Goal: Information Seeking & Learning: Learn about a topic

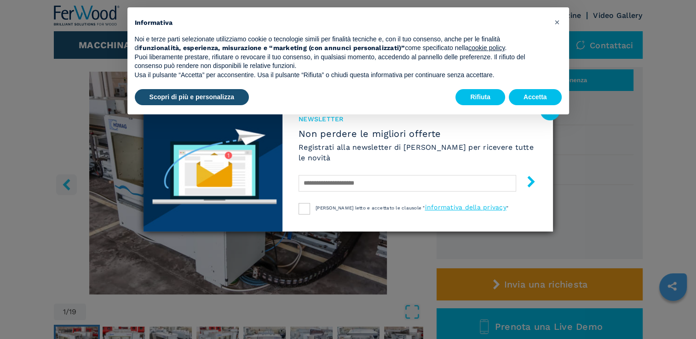
scroll to position [92, 0]
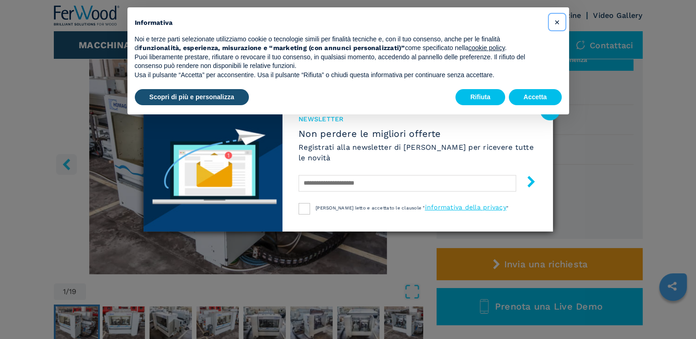
click at [556, 19] on span "×" at bounding box center [557, 22] width 6 height 11
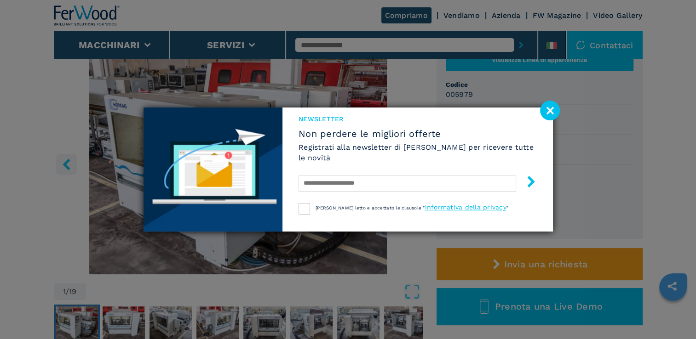
click at [554, 112] on image at bounding box center [550, 111] width 20 height 20
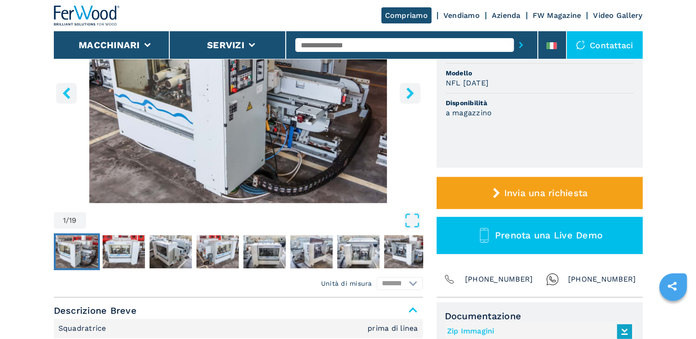
scroll to position [184, 0]
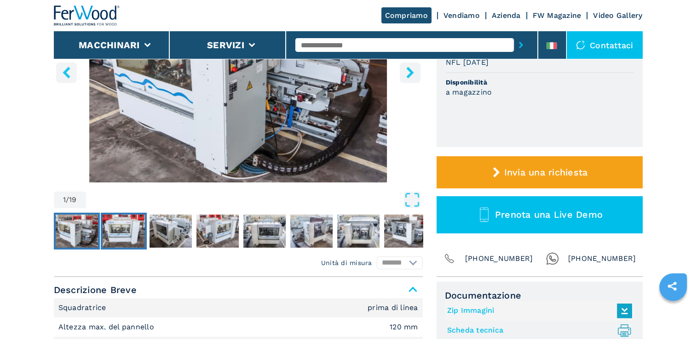
click at [136, 229] on img "Go to Slide 2" at bounding box center [124, 231] width 42 height 33
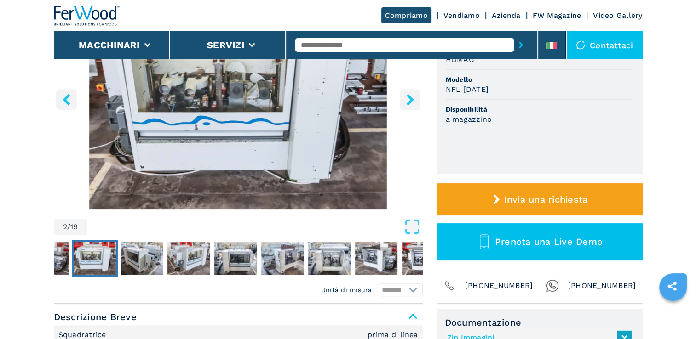
scroll to position [138, 0]
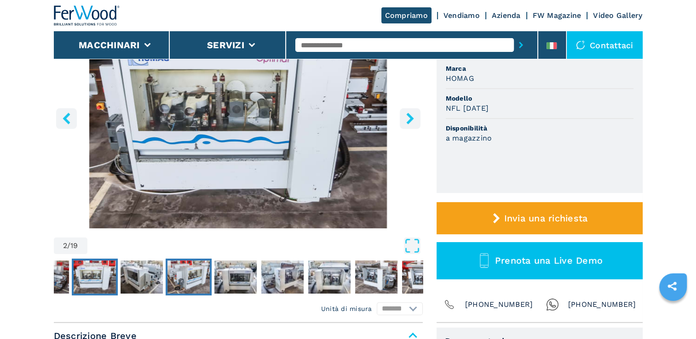
click at [182, 273] on img "Go to Slide 4" at bounding box center [188, 277] width 42 height 33
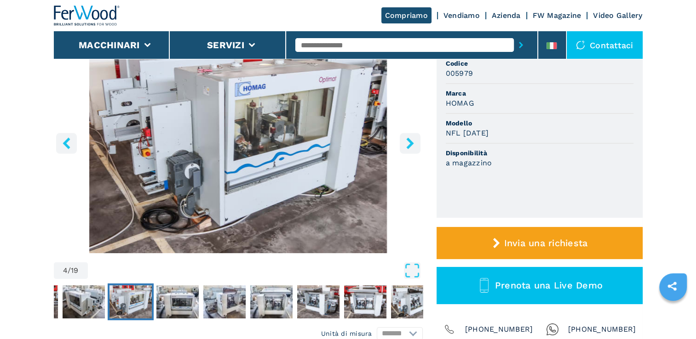
scroll to position [92, 0]
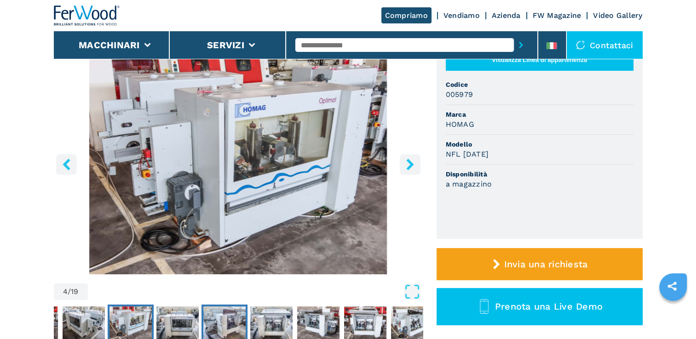
click at [222, 321] on img "Go to Slide 6" at bounding box center [224, 323] width 42 height 33
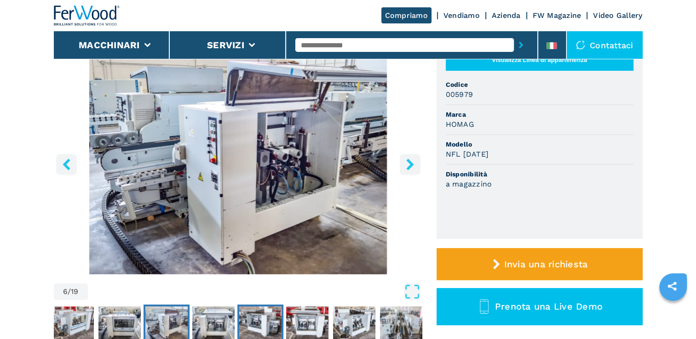
click at [254, 324] on img "Go to Slide 8" at bounding box center [260, 323] width 42 height 33
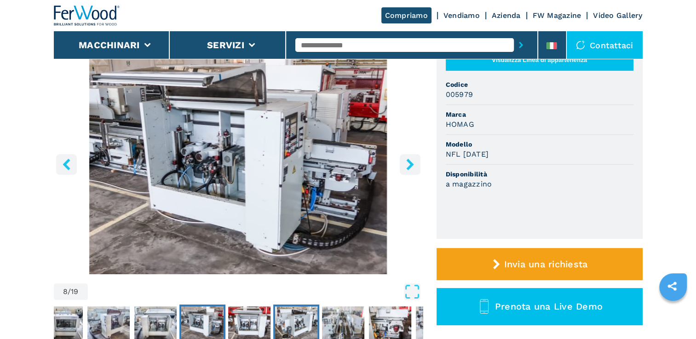
click at [295, 326] on img "Go to Slide 10" at bounding box center [296, 323] width 42 height 33
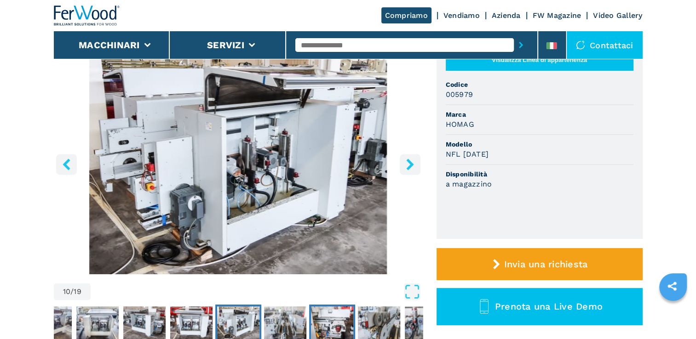
click at [339, 326] on img "Go to Slide 12" at bounding box center [332, 323] width 42 height 33
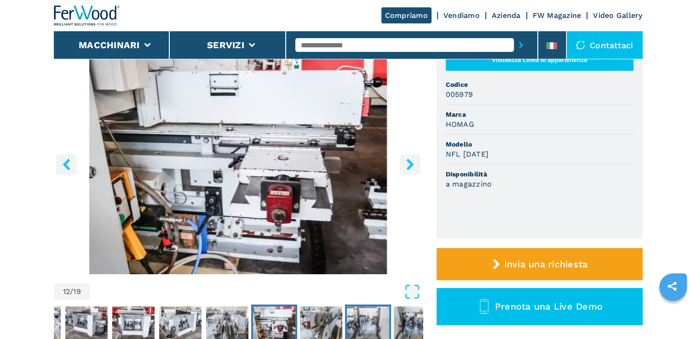
click at [370, 326] on img "Go to Slide 14" at bounding box center [368, 323] width 42 height 33
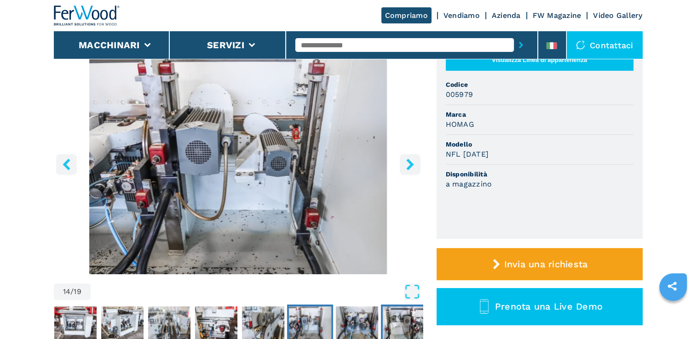
click at [399, 326] on img "Go to Slide 16" at bounding box center [404, 323] width 42 height 33
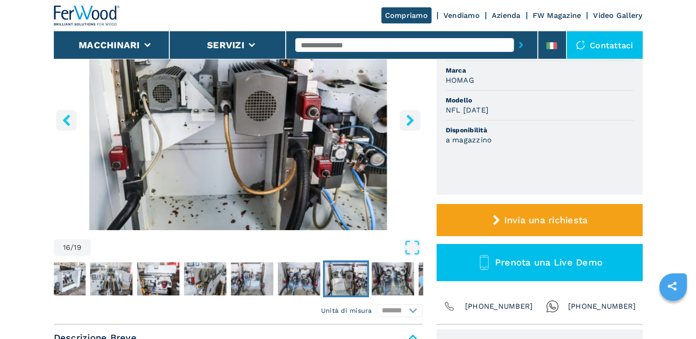
scroll to position [138, 0]
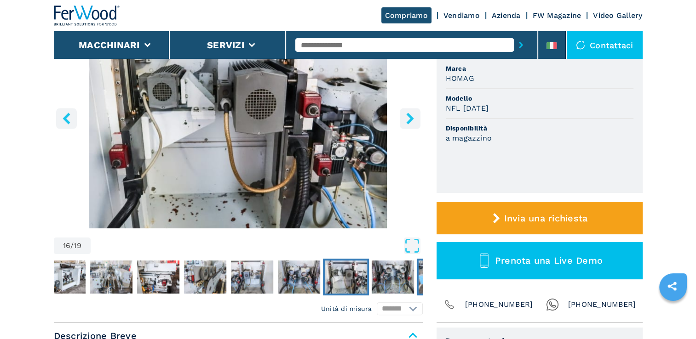
click at [419, 279] on img "Go to Slide 18" at bounding box center [439, 277] width 42 height 33
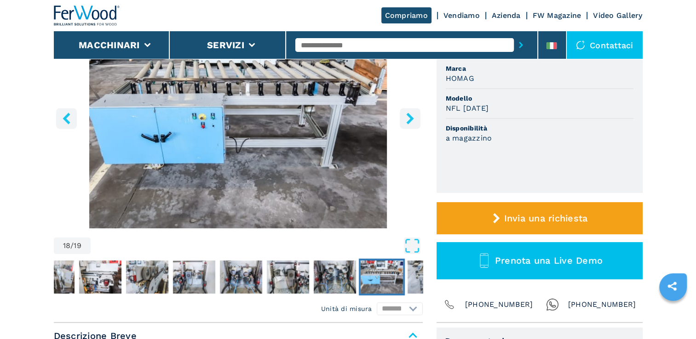
click at [391, 278] on img "Go to Slide 18" at bounding box center [382, 277] width 42 height 33
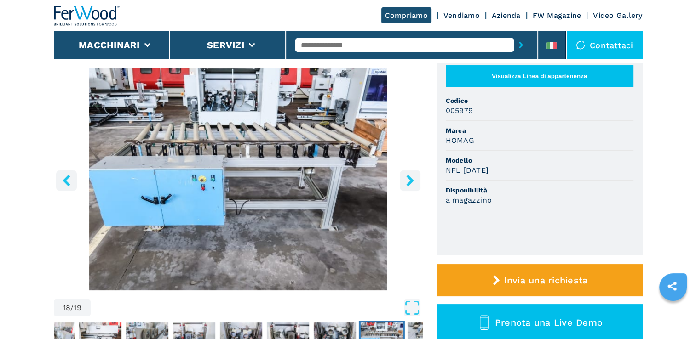
scroll to position [46, 0]
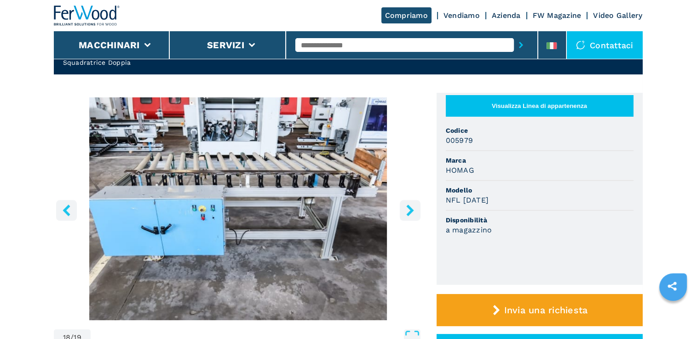
click at [405, 212] on icon "right-button" at bounding box center [409, 210] width 11 height 11
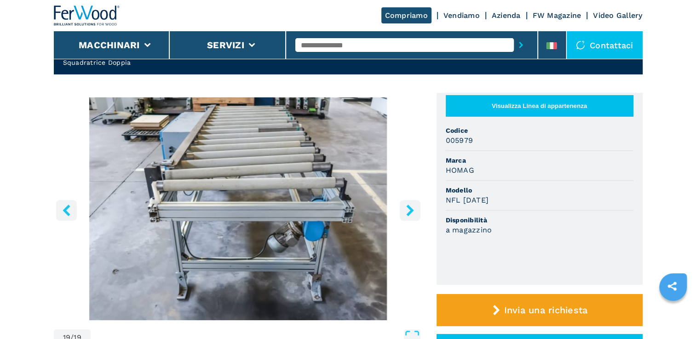
click at [405, 212] on icon "right-button" at bounding box center [409, 210] width 11 height 11
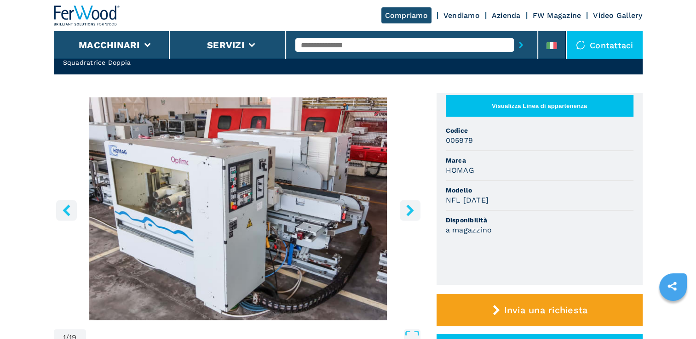
click at [405, 212] on icon "right-button" at bounding box center [409, 210] width 11 height 11
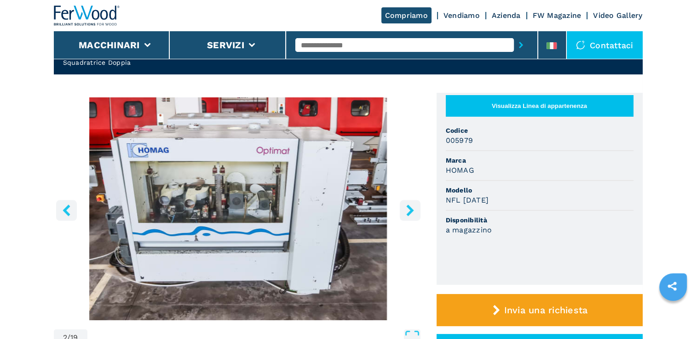
click at [405, 212] on icon "right-button" at bounding box center [409, 210] width 11 height 11
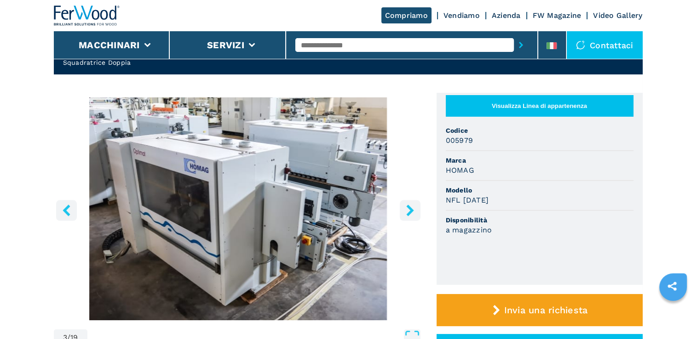
click at [405, 212] on icon "right-button" at bounding box center [409, 210] width 11 height 11
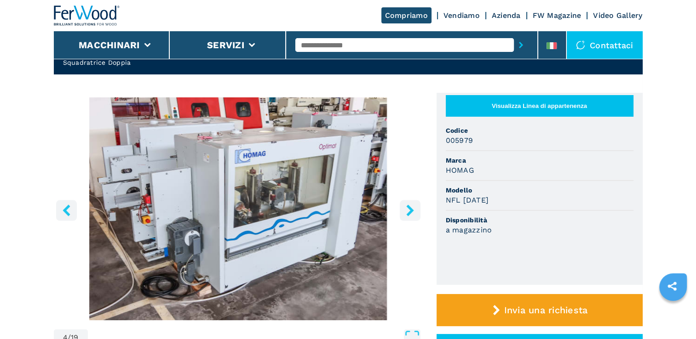
click at [405, 212] on icon "right-button" at bounding box center [409, 210] width 11 height 11
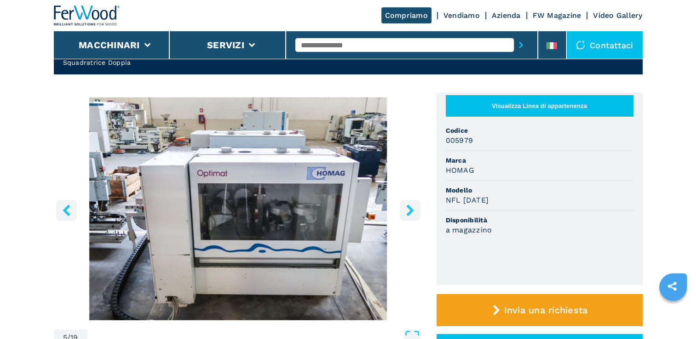
click at [405, 212] on icon "right-button" at bounding box center [409, 210] width 11 height 11
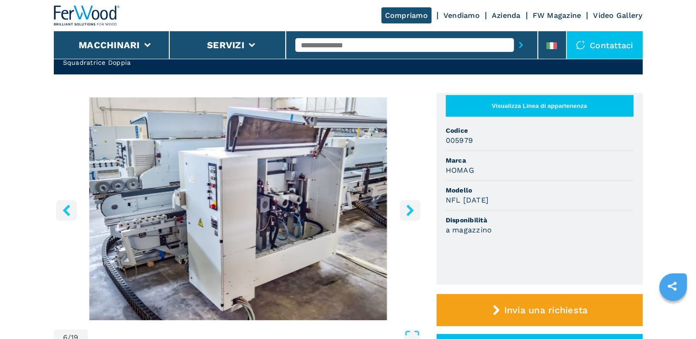
click at [405, 212] on icon "right-button" at bounding box center [409, 210] width 11 height 11
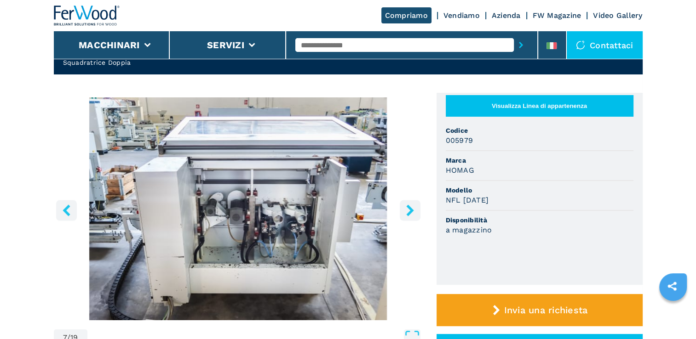
click at [405, 212] on icon "right-button" at bounding box center [409, 210] width 11 height 11
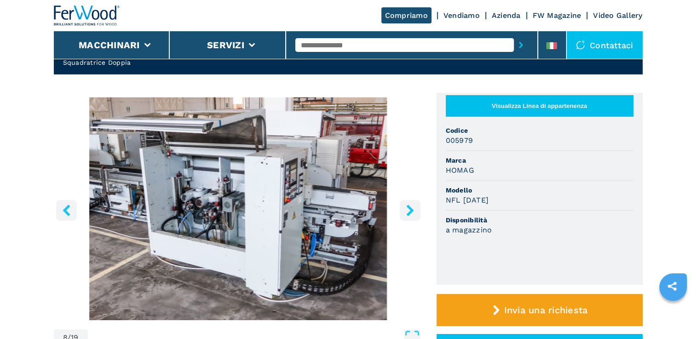
click at [405, 212] on icon "right-button" at bounding box center [409, 210] width 11 height 11
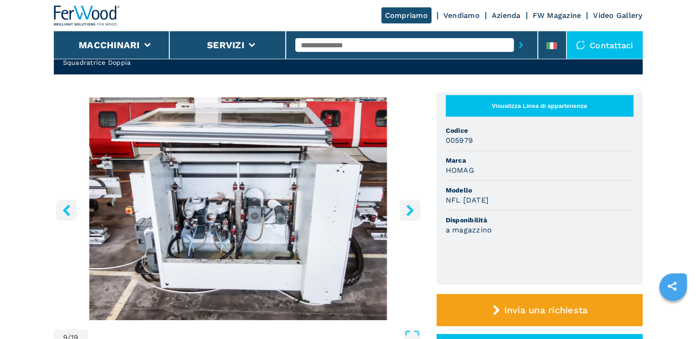
click at [405, 212] on icon "right-button" at bounding box center [409, 210] width 11 height 11
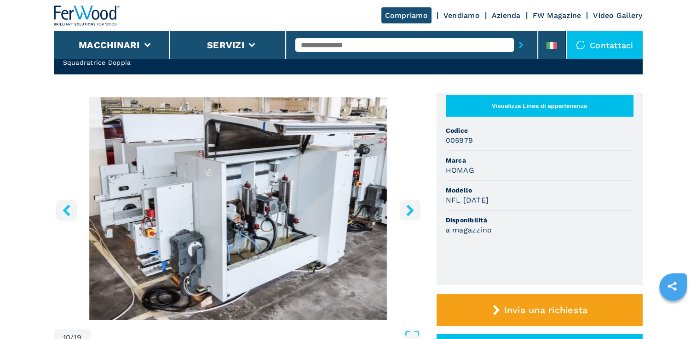
click at [405, 212] on icon "right-button" at bounding box center [409, 210] width 11 height 11
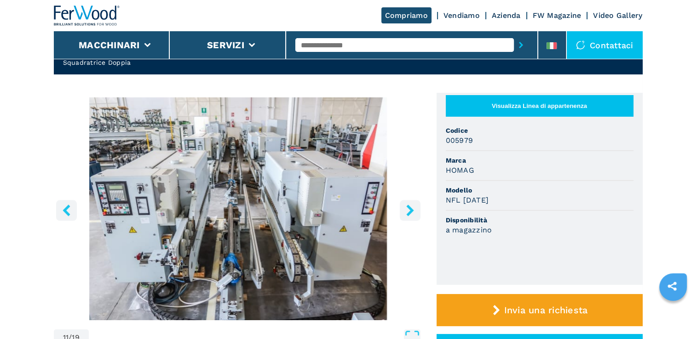
click at [405, 212] on icon "right-button" at bounding box center [409, 210] width 11 height 11
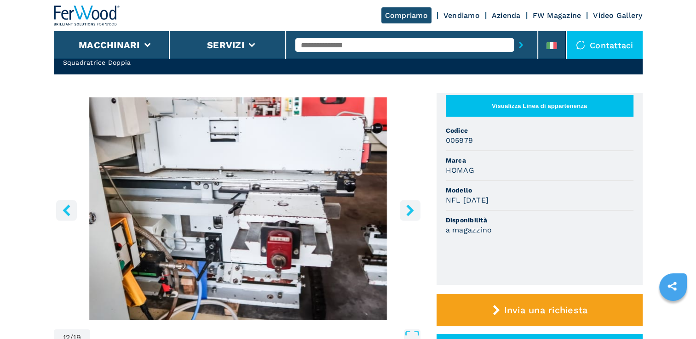
click at [405, 212] on icon "right-button" at bounding box center [409, 210] width 11 height 11
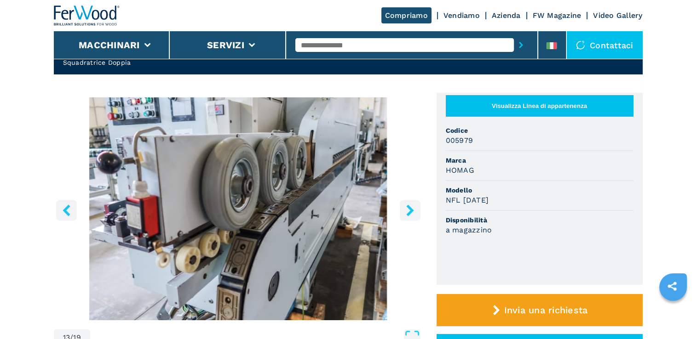
click at [405, 212] on icon "right-button" at bounding box center [409, 210] width 11 height 11
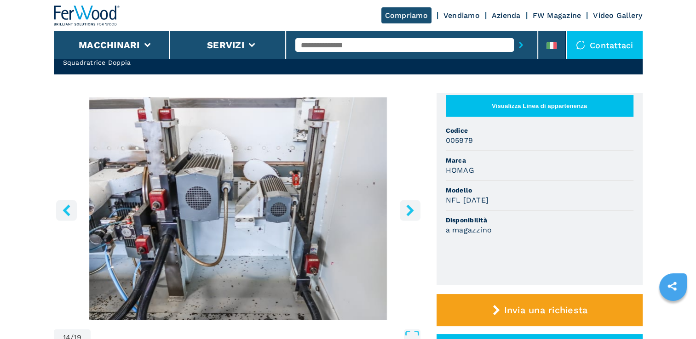
click at [405, 210] on icon "right-button" at bounding box center [409, 210] width 11 height 11
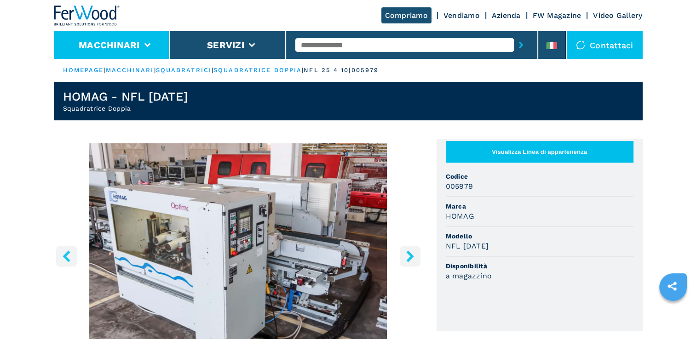
click at [104, 51] on li "Macchinari" at bounding box center [112, 45] width 116 height 28
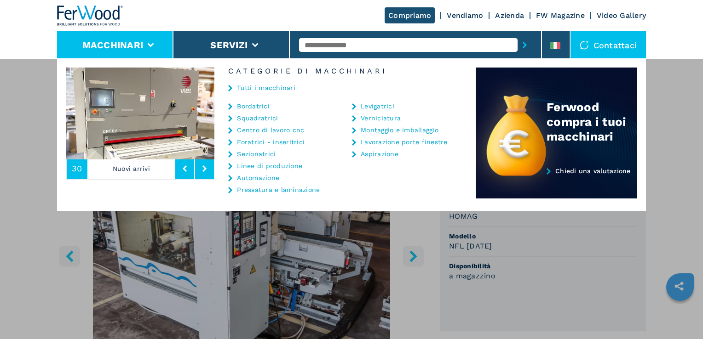
click at [258, 143] on link "Foratrici - inseritrici" at bounding box center [271, 142] width 68 height 6
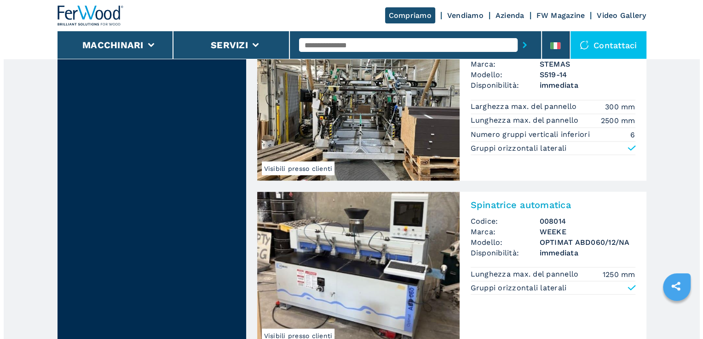
scroll to position [1425, 0]
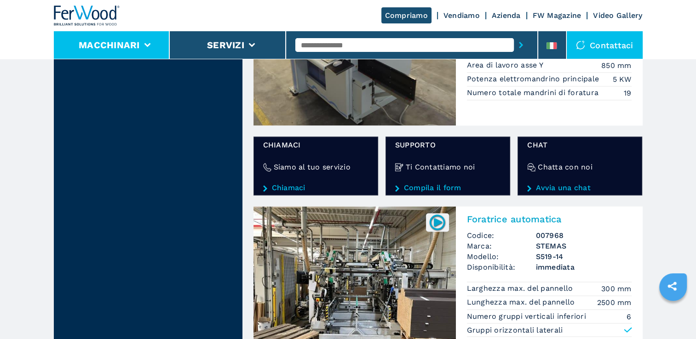
click at [151, 51] on li "Macchinari" at bounding box center [112, 45] width 116 height 28
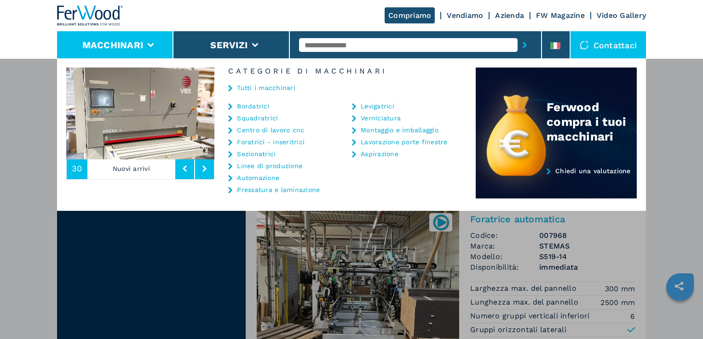
click at [267, 191] on link "Pressatura e laminazione" at bounding box center [278, 190] width 83 height 6
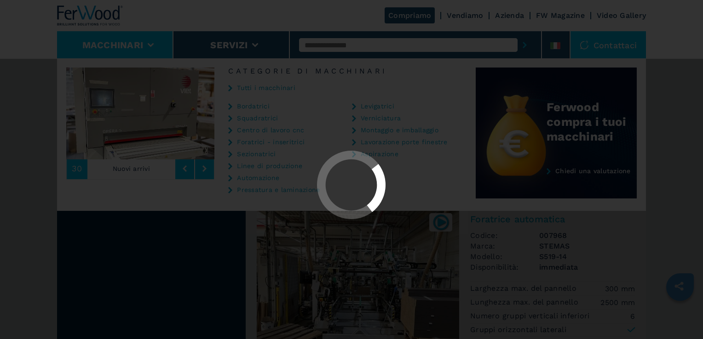
select select "**********"
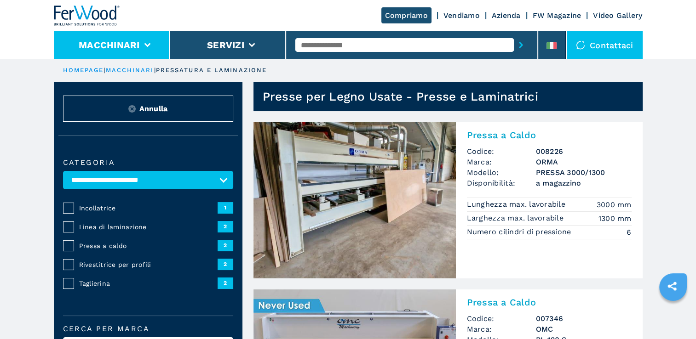
click at [143, 40] on li "Macchinari" at bounding box center [112, 45] width 116 height 28
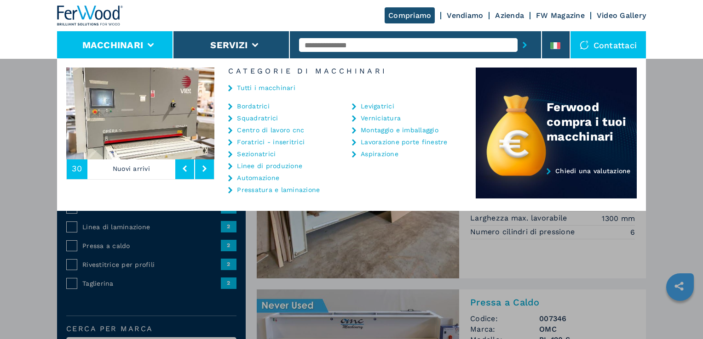
click at [379, 132] on link "Montaggio e imballaggio" at bounding box center [400, 130] width 78 height 6
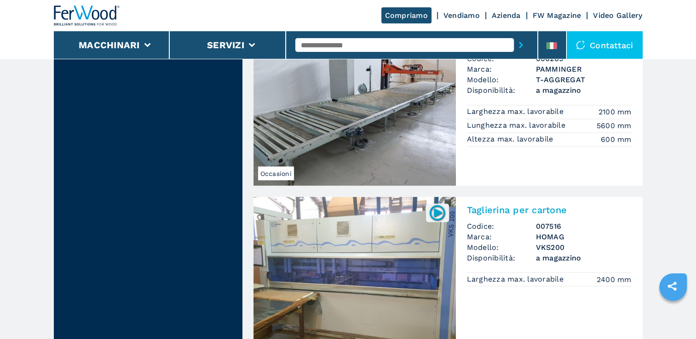
scroll to position [1471, 0]
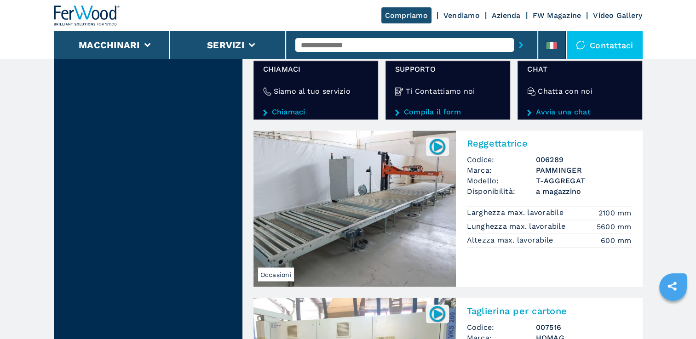
click at [441, 144] on img at bounding box center [437, 146] width 18 height 18
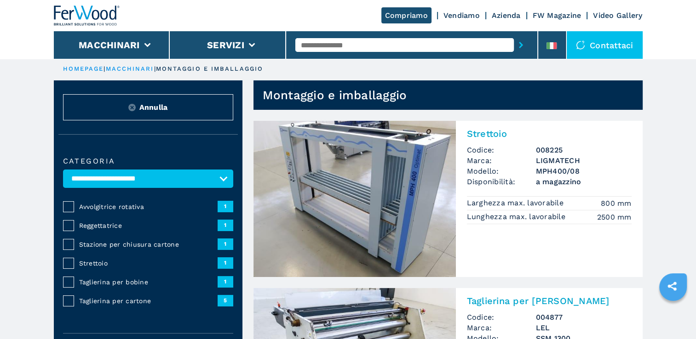
scroll to position [0, 0]
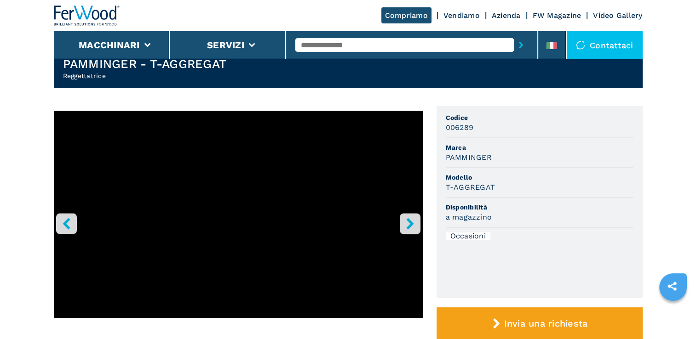
scroll to position [46, 0]
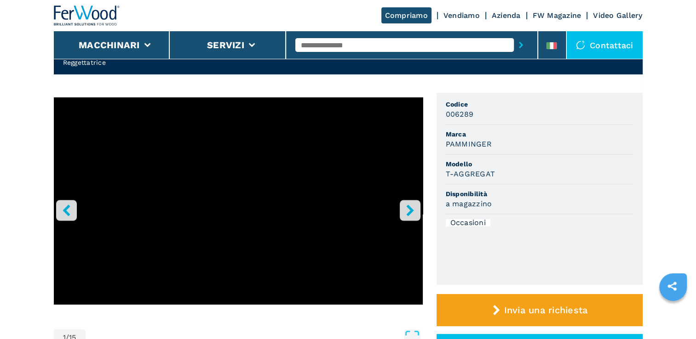
click at [414, 217] on button "right-button" at bounding box center [410, 210] width 21 height 21
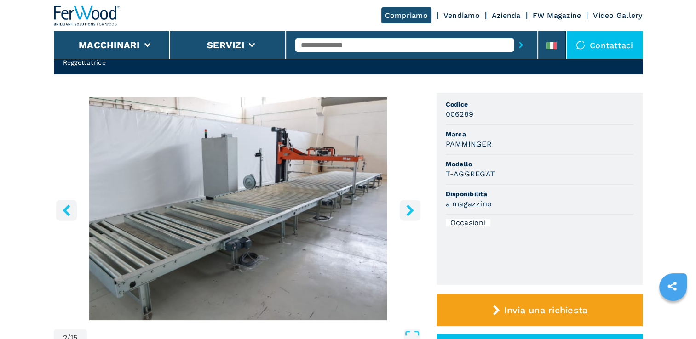
click at [414, 217] on button "right-button" at bounding box center [410, 210] width 21 height 21
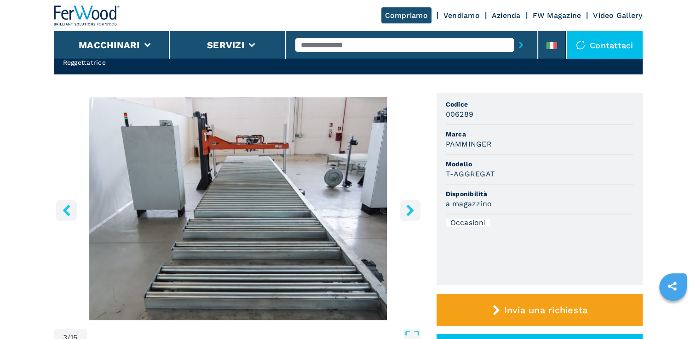
click at [414, 217] on button "right-button" at bounding box center [410, 210] width 21 height 21
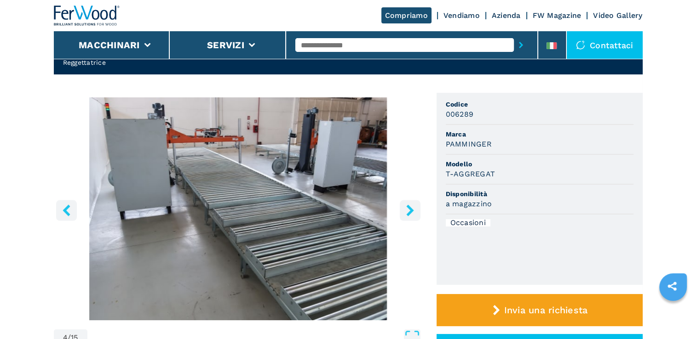
click at [414, 217] on button "right-button" at bounding box center [410, 210] width 21 height 21
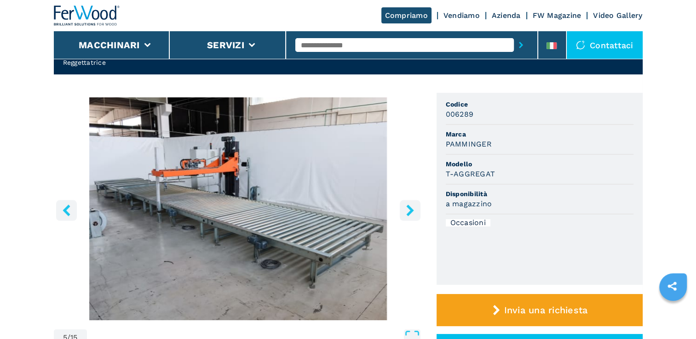
click at [414, 217] on button "right-button" at bounding box center [410, 210] width 21 height 21
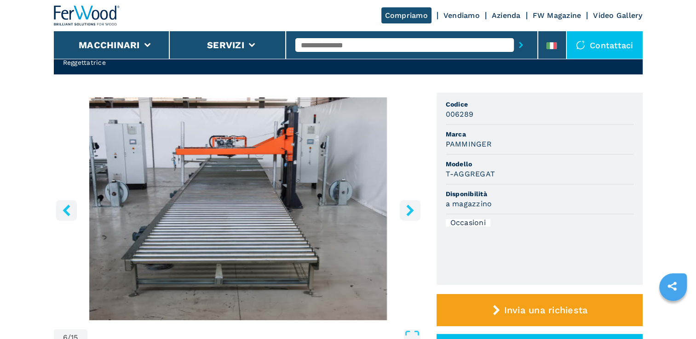
click at [414, 217] on button "right-button" at bounding box center [410, 210] width 21 height 21
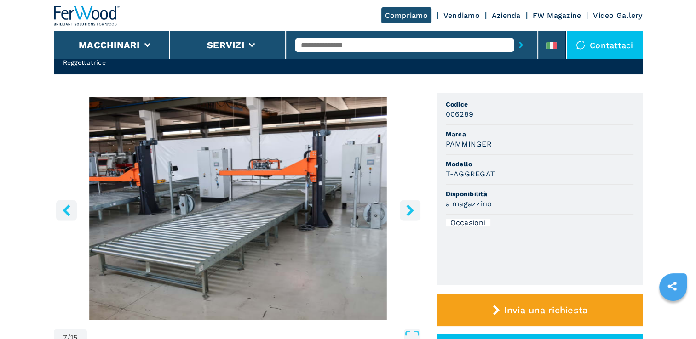
click at [414, 217] on button "right-button" at bounding box center [410, 210] width 21 height 21
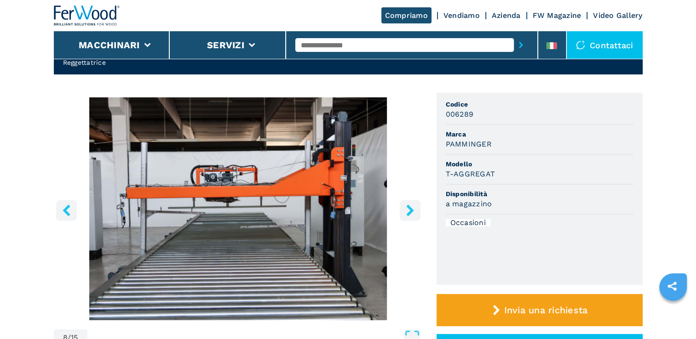
click at [414, 217] on button "right-button" at bounding box center [410, 210] width 21 height 21
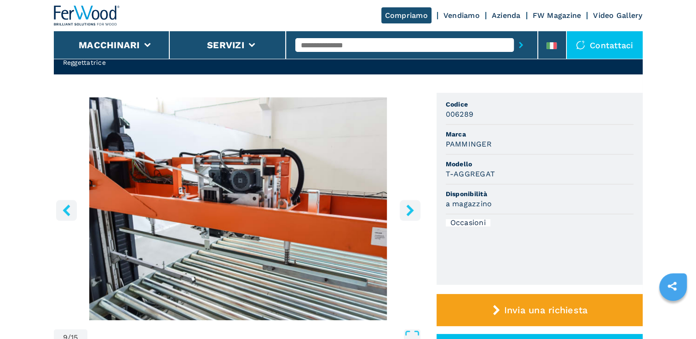
click at [414, 217] on button "right-button" at bounding box center [410, 210] width 21 height 21
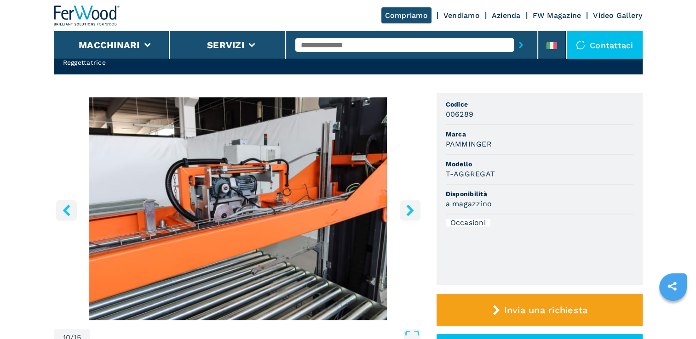
click at [414, 217] on button "right-button" at bounding box center [410, 210] width 21 height 21
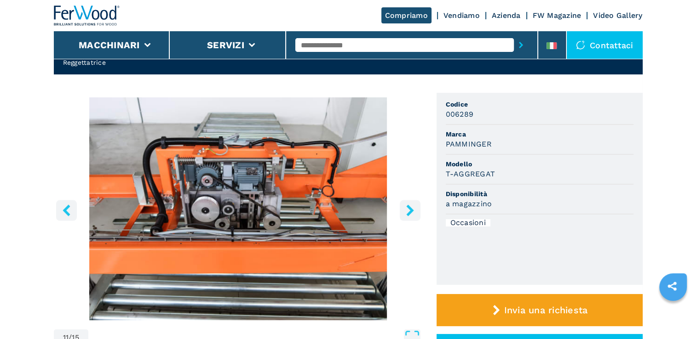
click at [414, 217] on button "right-button" at bounding box center [410, 210] width 21 height 21
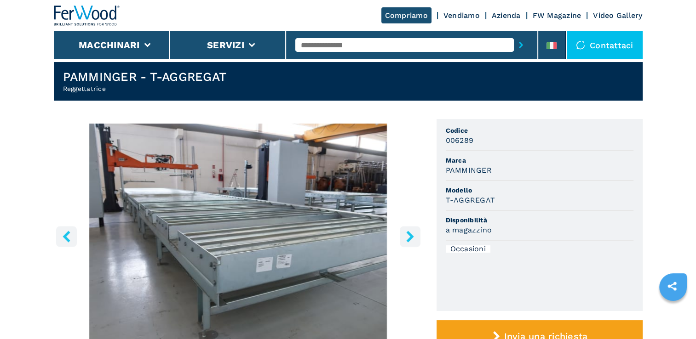
scroll to position [0, 0]
